Goal: Find contact information: Find contact information

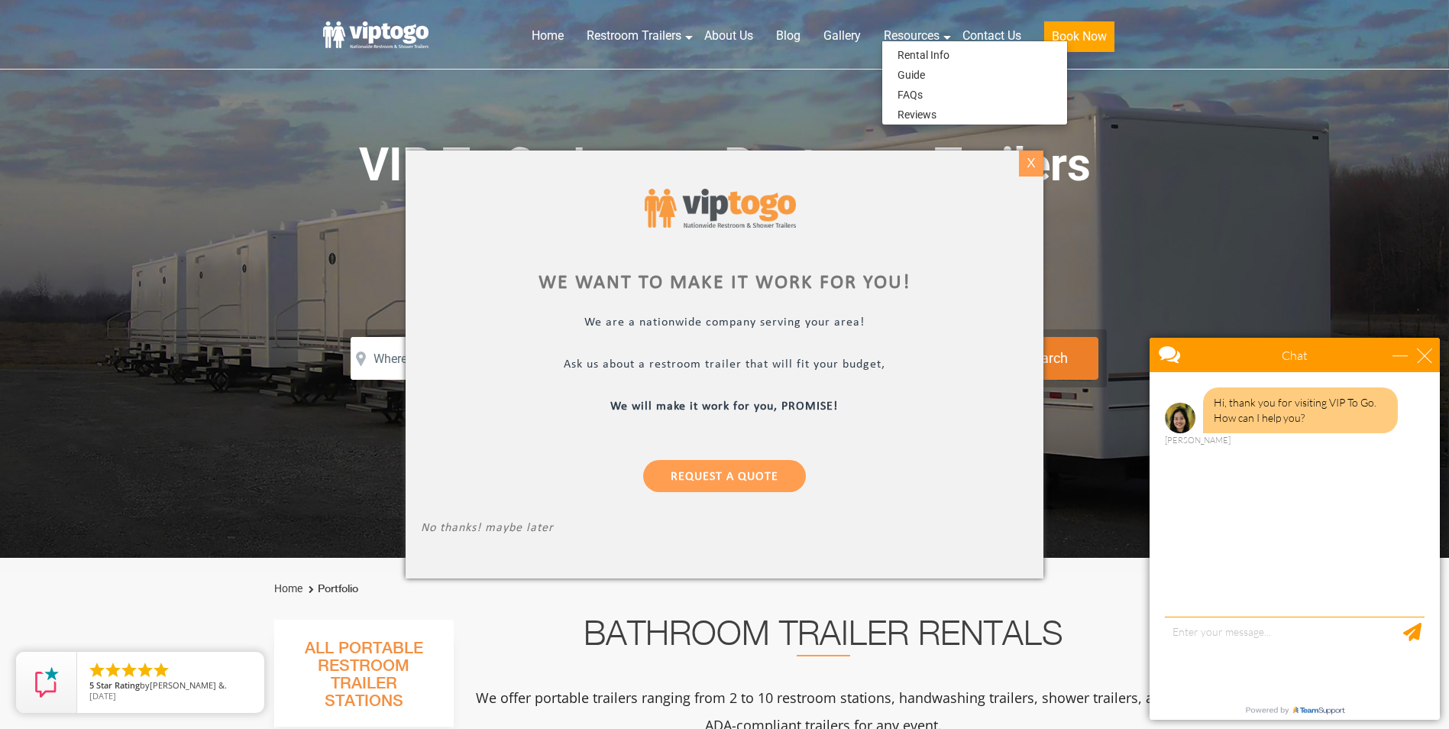
click at [1030, 168] on div "X" at bounding box center [1032, 163] width 24 height 26
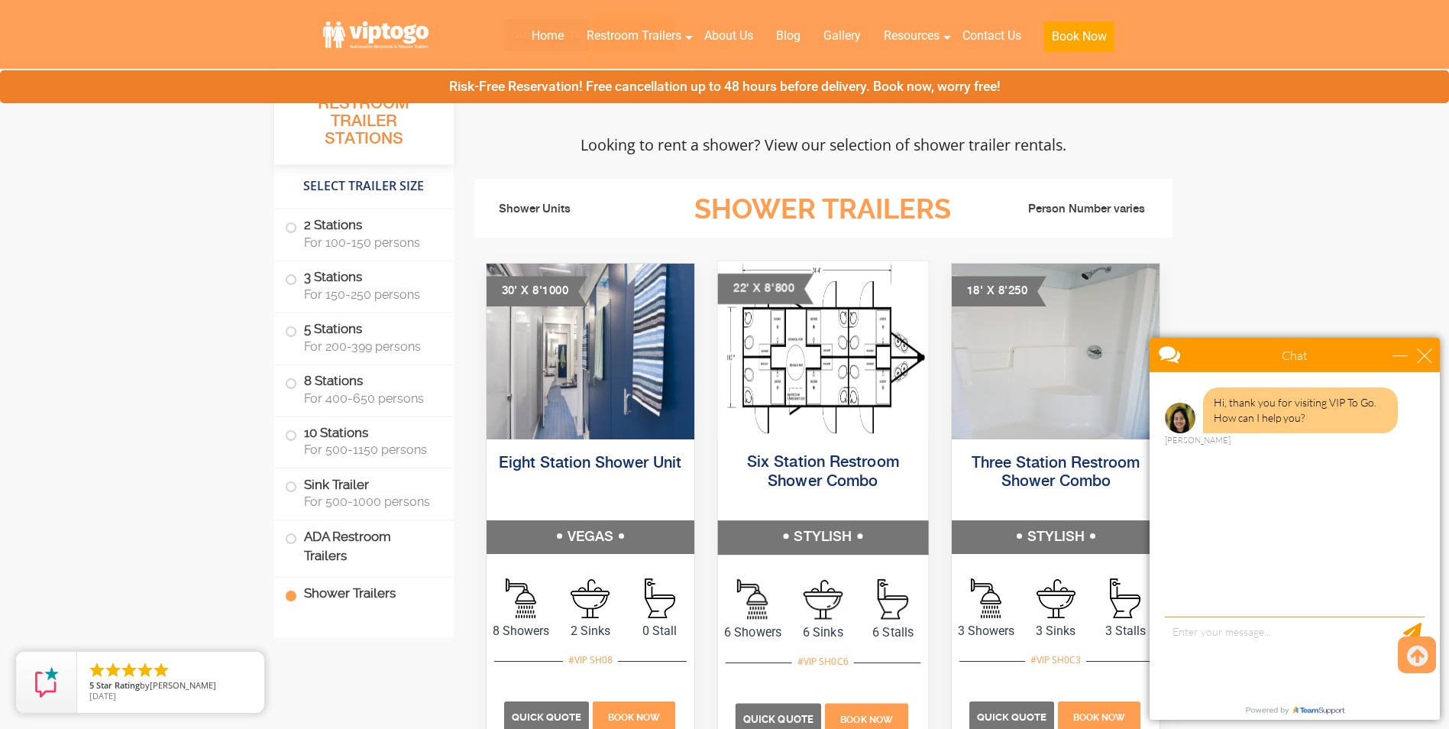
scroll to position [5959, 0]
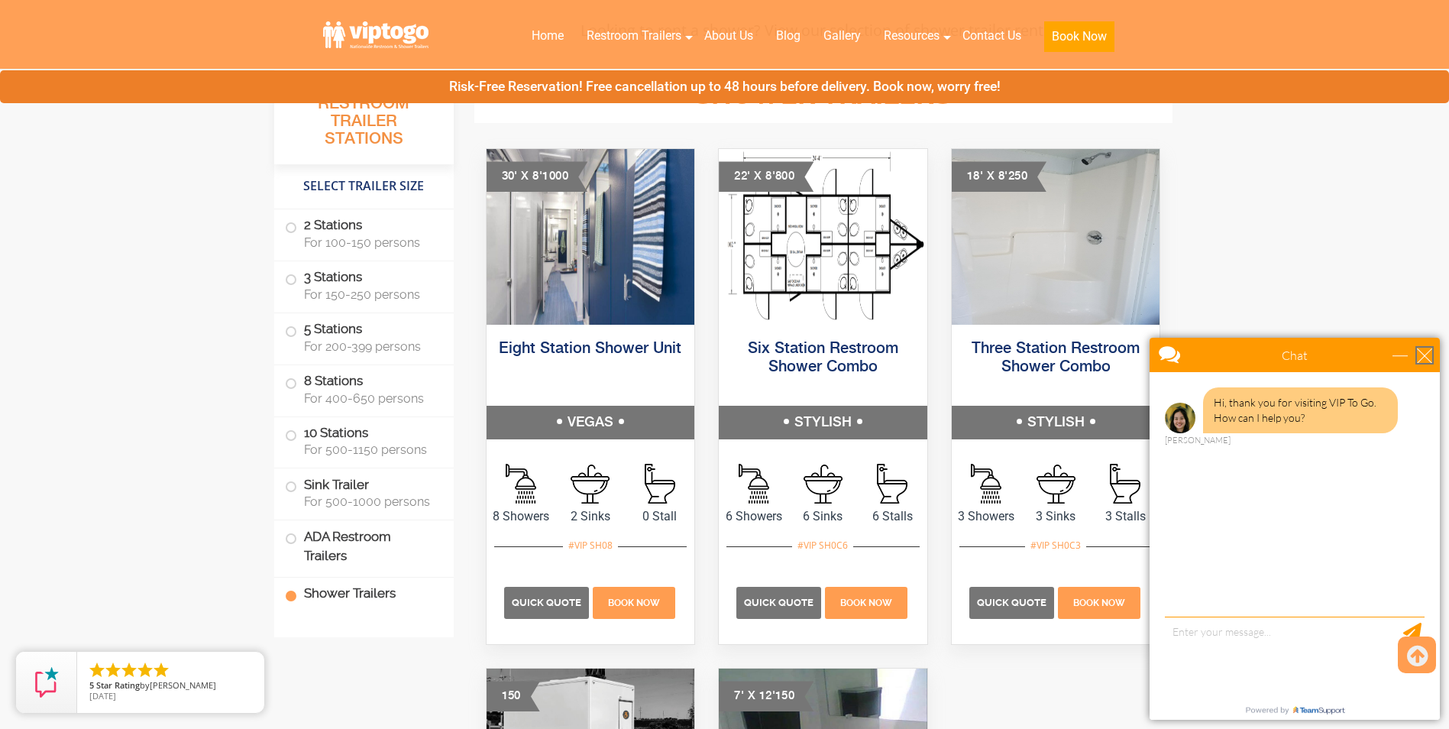
click at [1429, 353] on div "close" at bounding box center [1424, 355] width 15 height 15
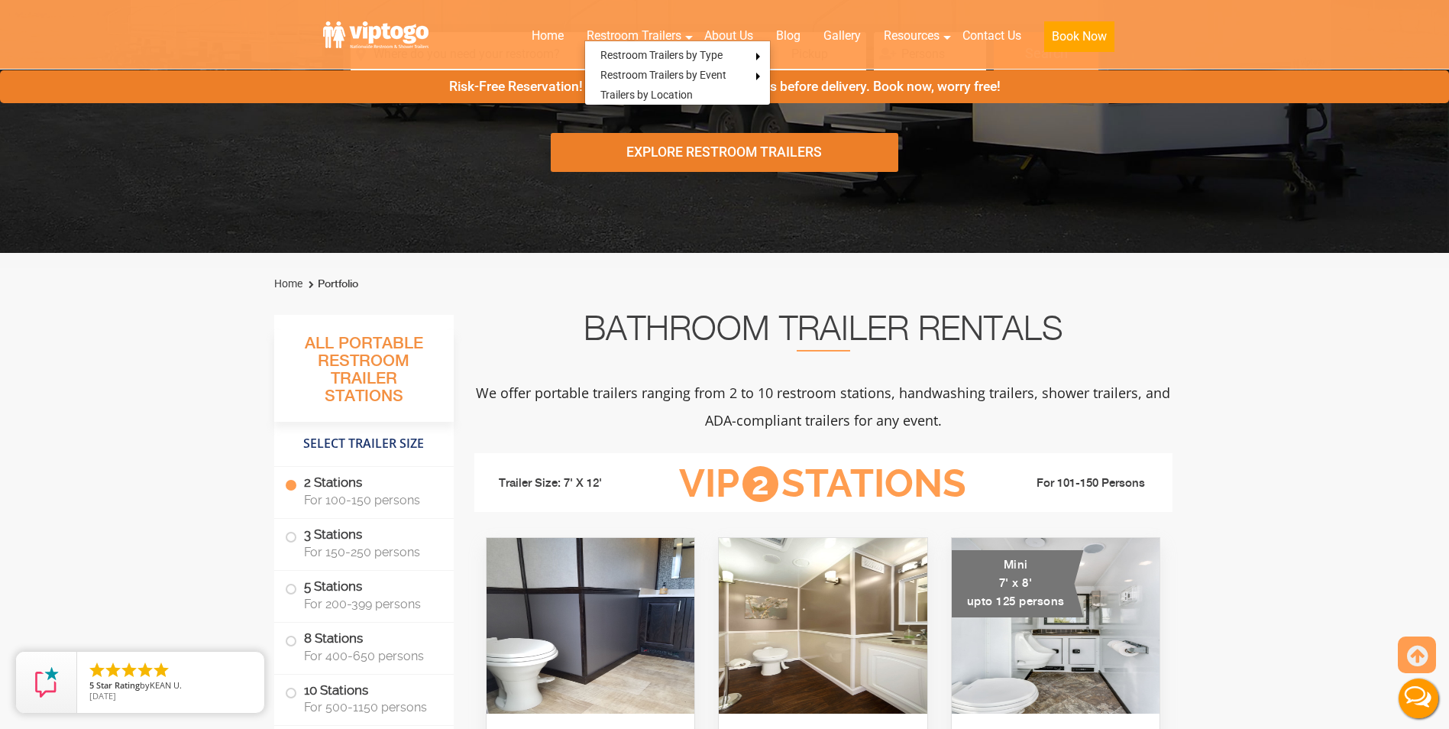
scroll to position [306, 0]
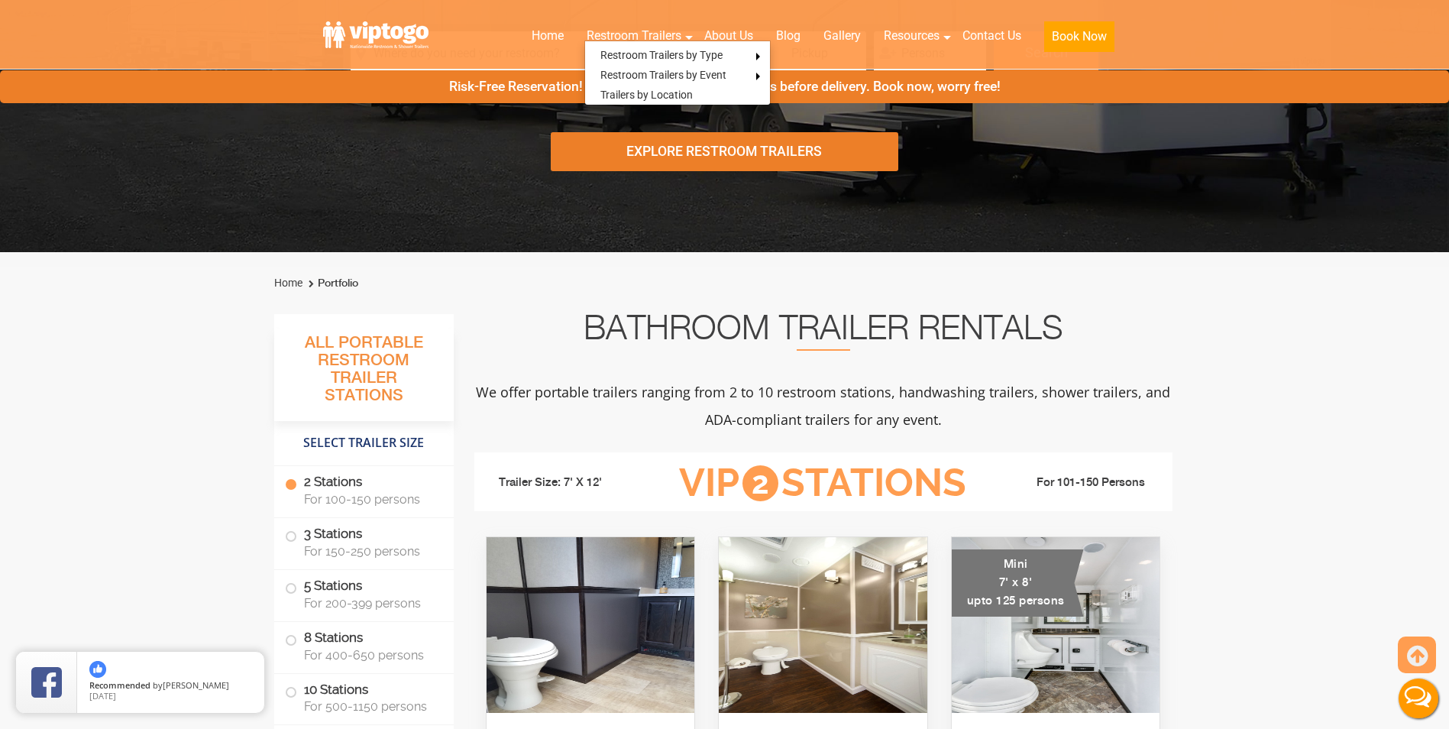
click at [1205, 20] on header "Home Restroom Trailers Restroom Trailers by Type All Restroom Trailers ADA Rest…" at bounding box center [724, 35] width 1449 height 70
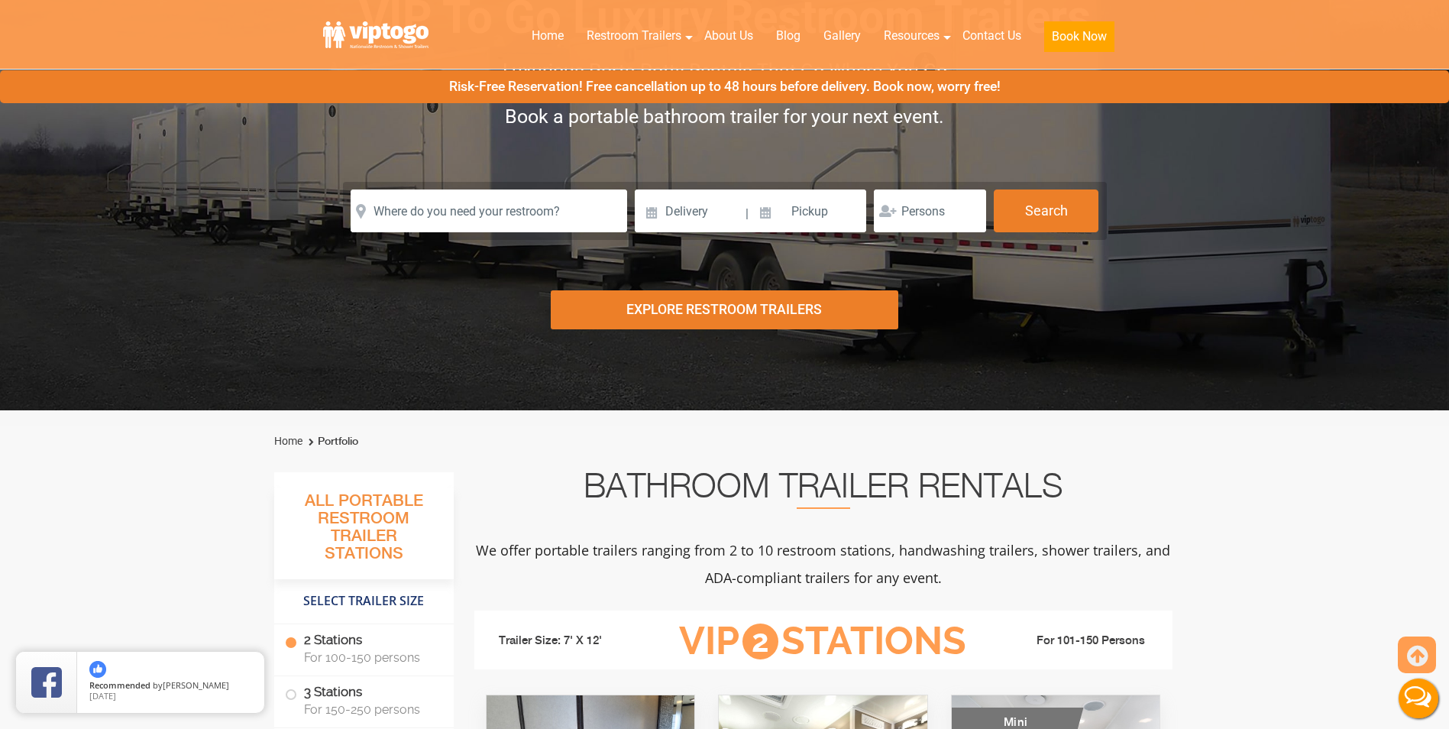
scroll to position [0, 0]
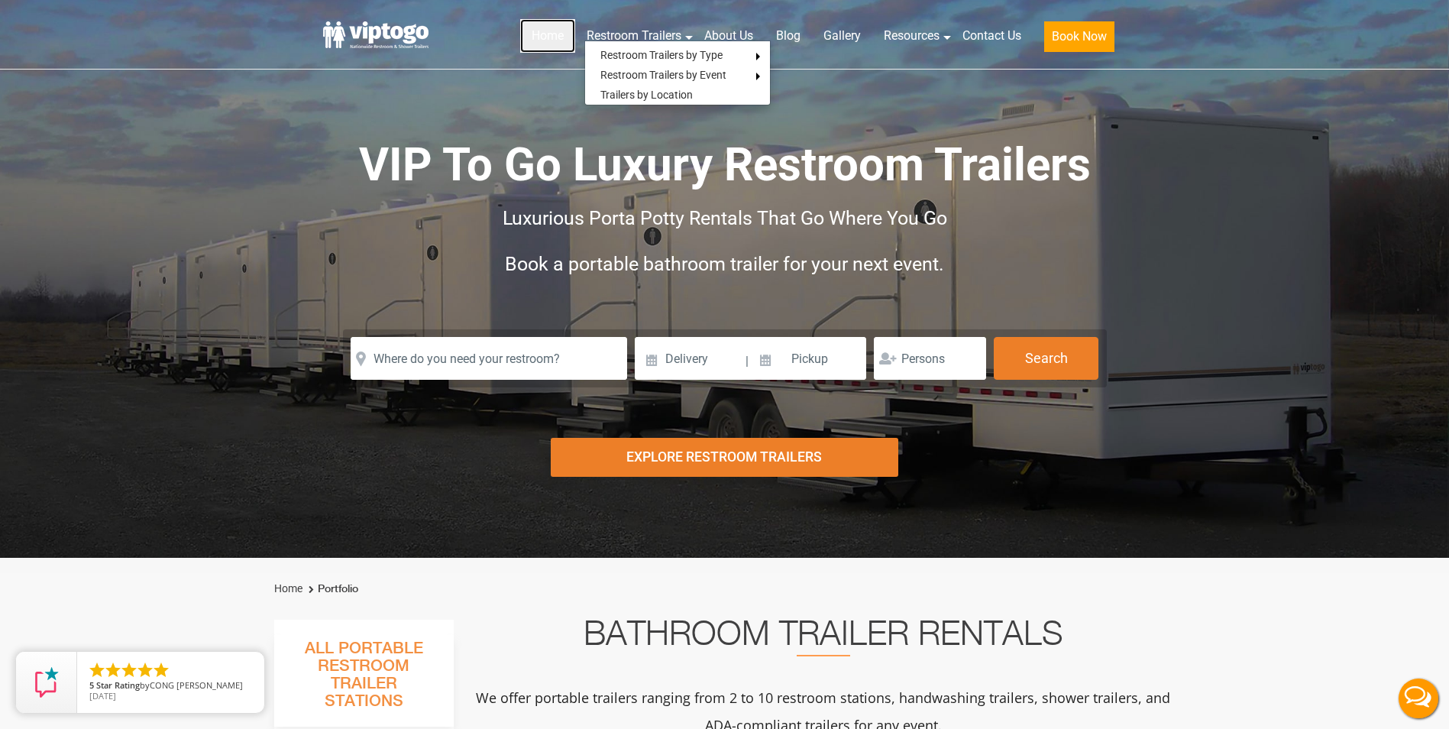
click at [546, 38] on link "Home" at bounding box center [547, 36] width 55 height 34
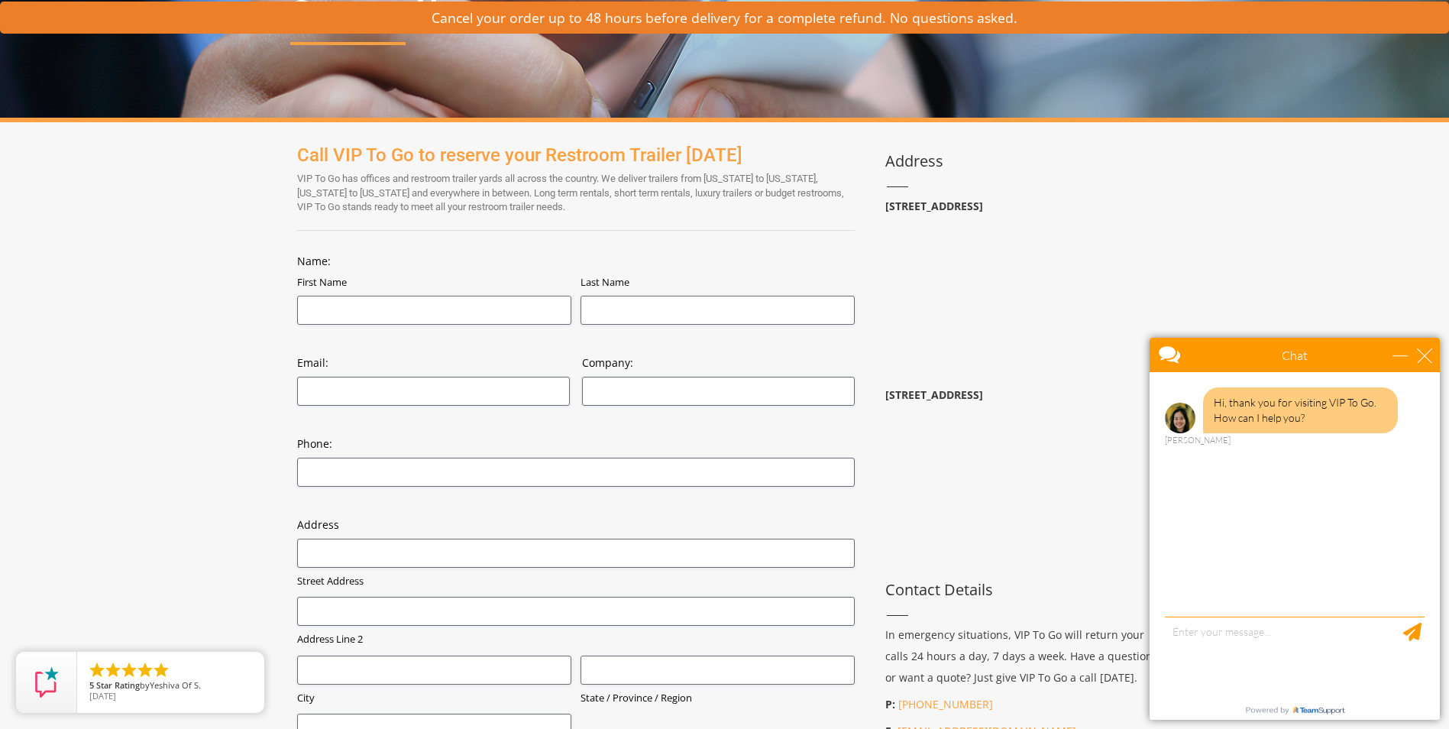
scroll to position [382, 0]
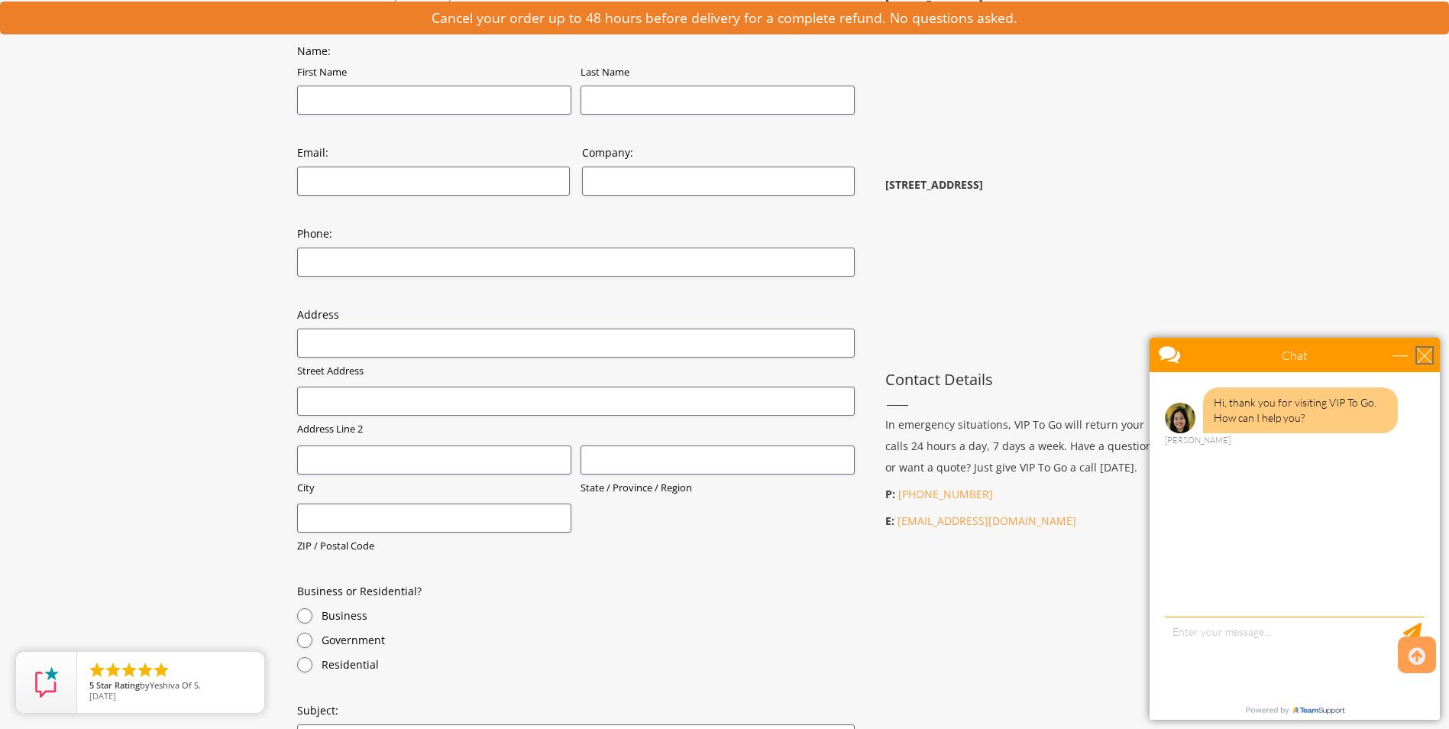
click at [1431, 351] on div "close" at bounding box center [1424, 355] width 15 height 15
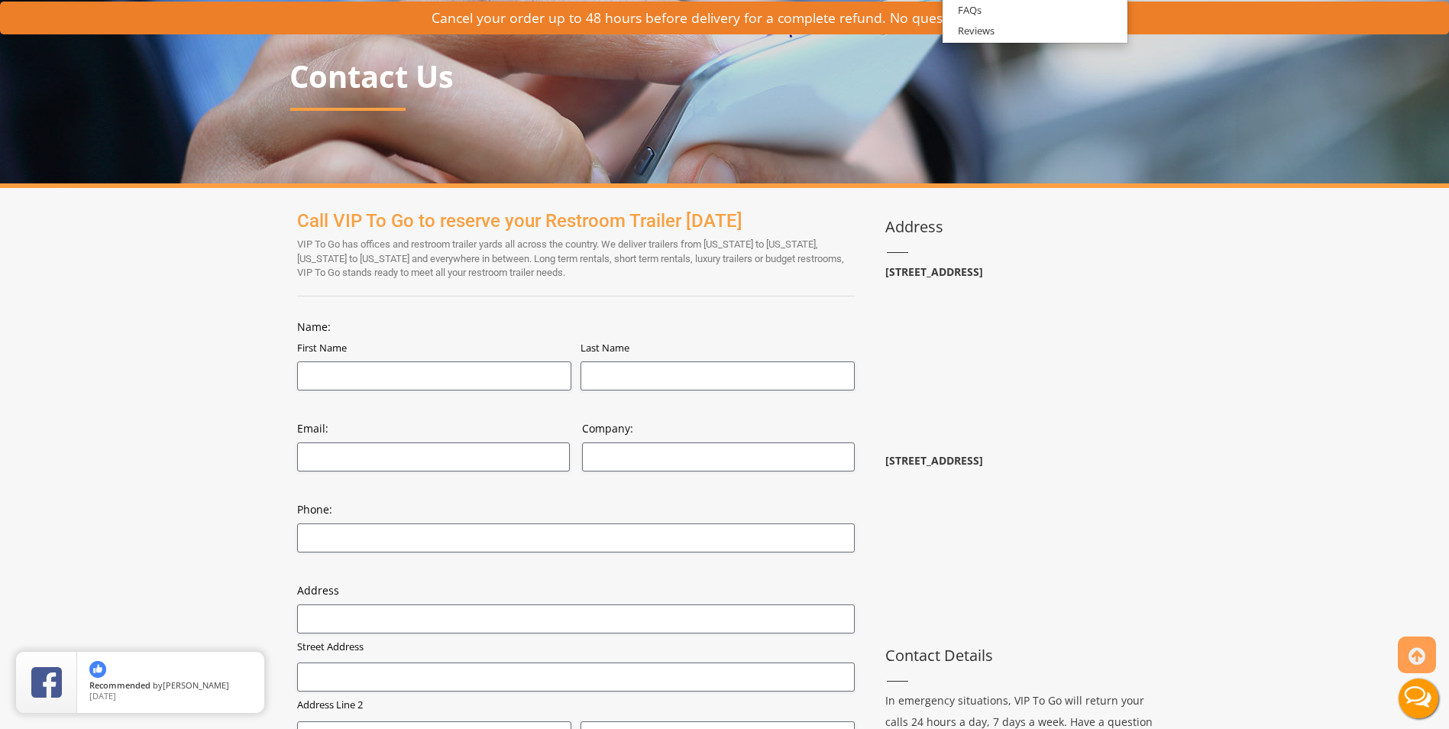
scroll to position [0, 0]
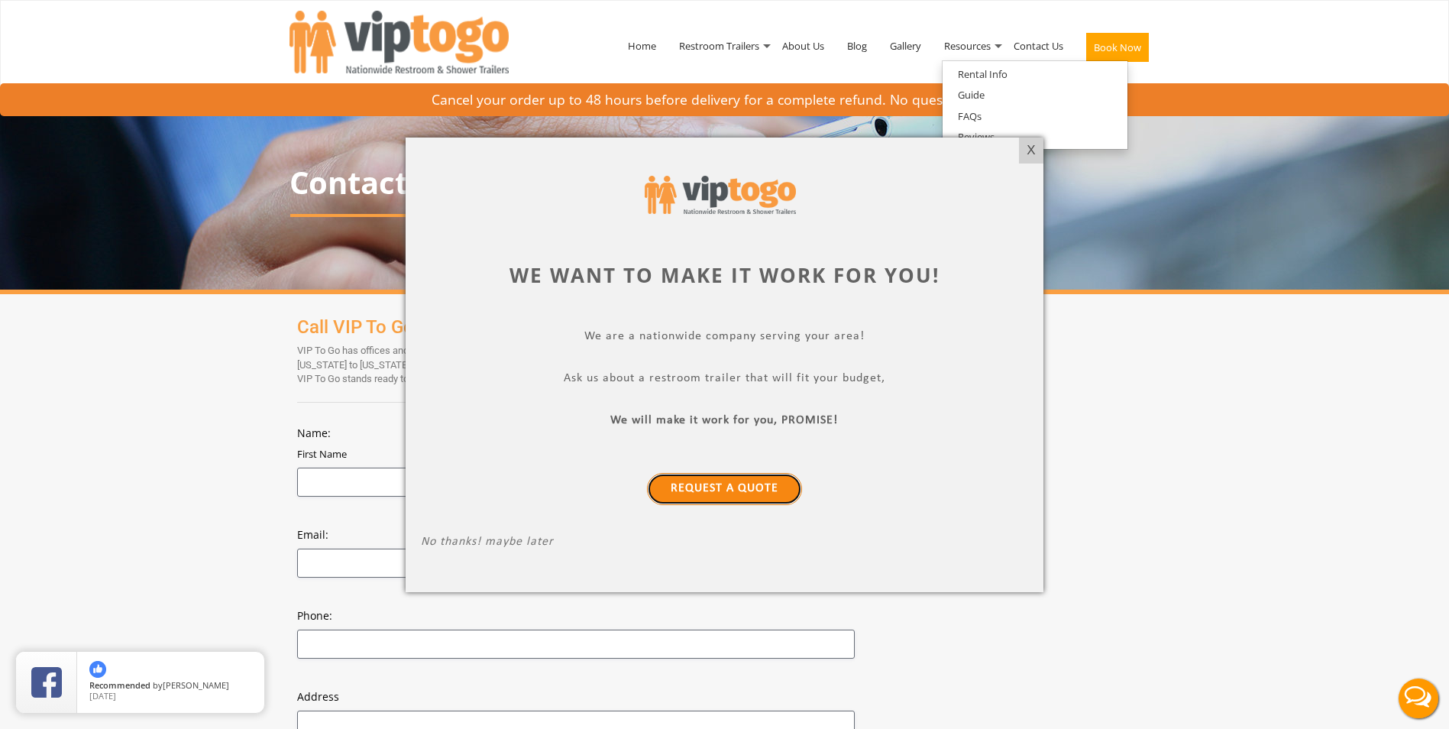
click at [741, 488] on link "Request a Quote" at bounding box center [724, 489] width 155 height 32
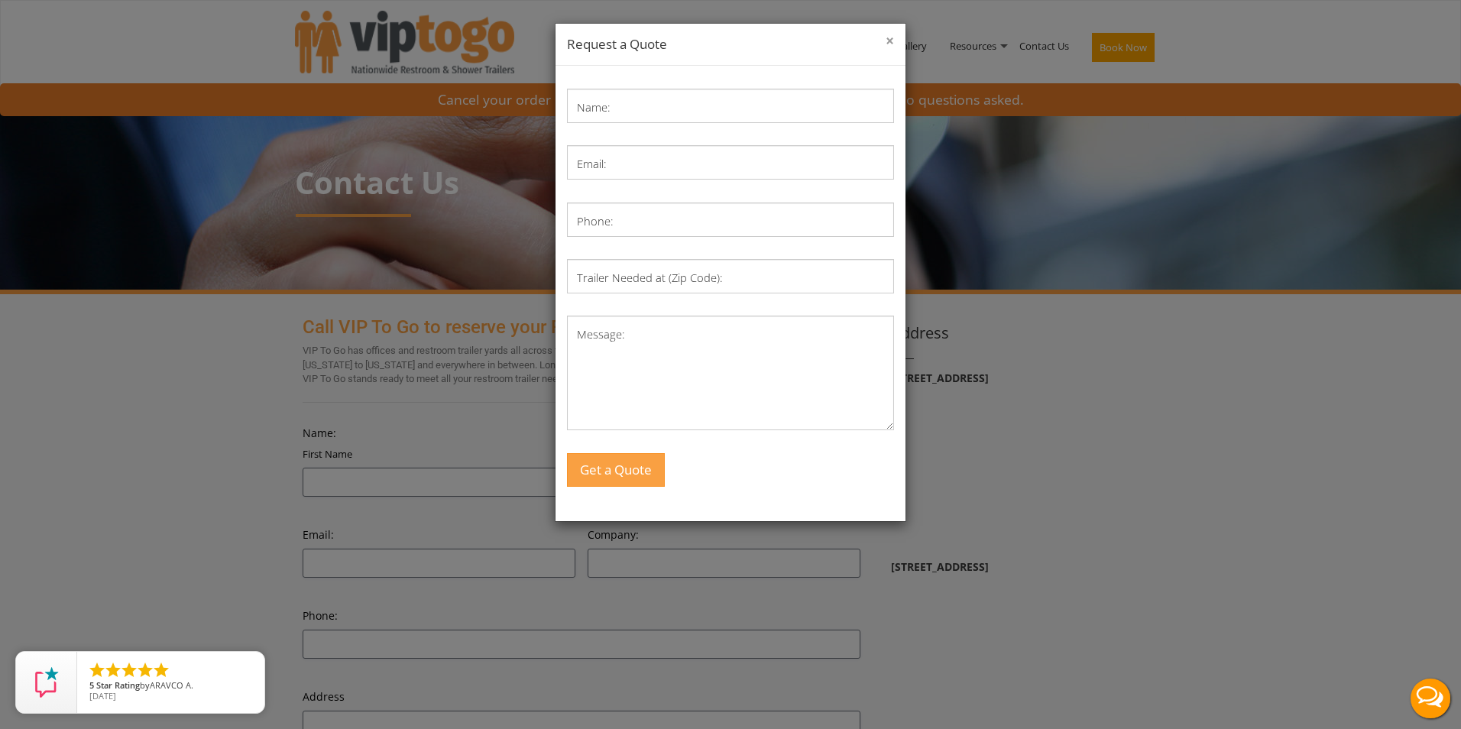
click at [885, 41] on button "×" at bounding box center [889, 41] width 8 height 15
